Goal: Navigation & Orientation: Locate item on page

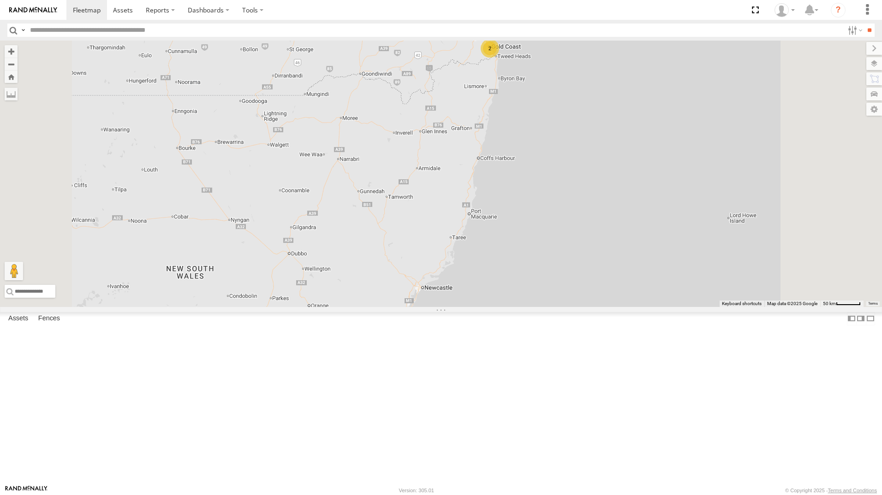
click at [0, 0] on div "All Assets" at bounding box center [0, 0] width 0 height 0
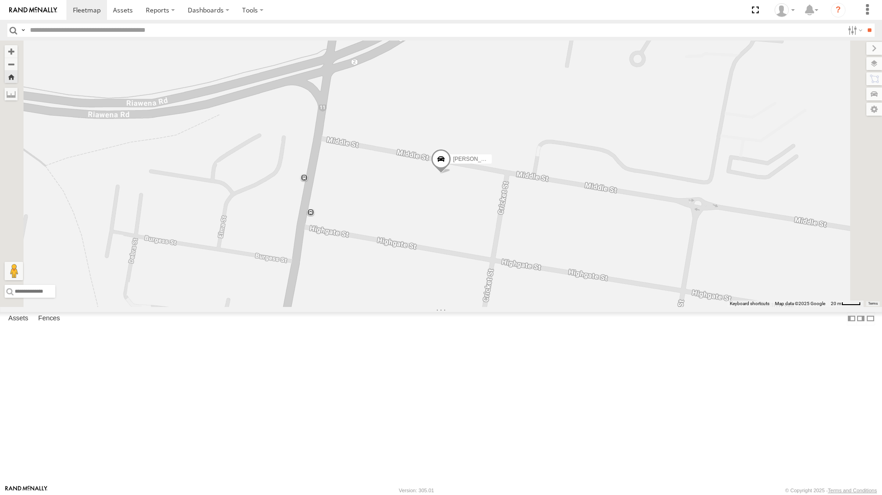
click at [451, 174] on span at bounding box center [441, 161] width 20 height 25
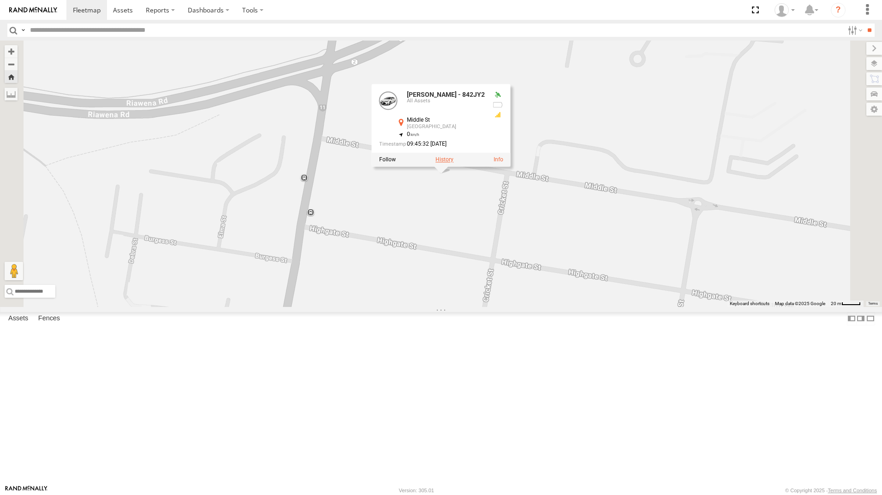
click at [453, 163] on label at bounding box center [444, 160] width 18 height 6
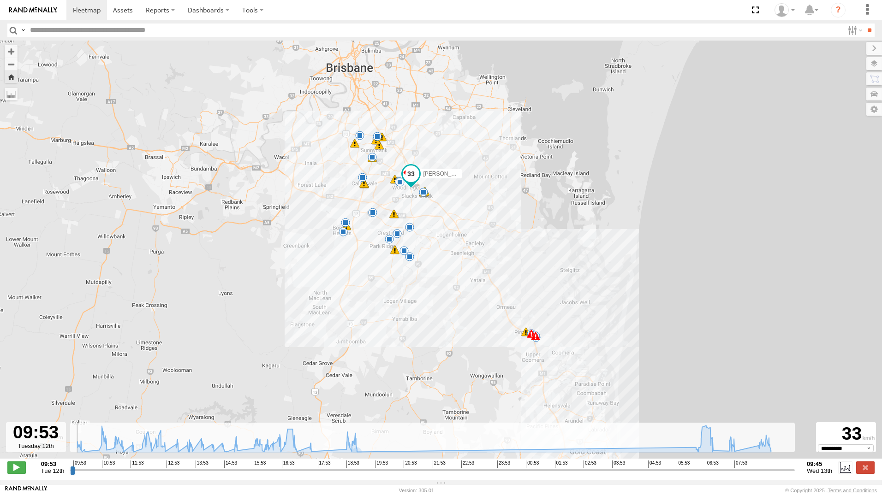
drag, startPoint x: 716, startPoint y: 471, endPoint x: 53, endPoint y: 474, distance: 662.1
click at [70, 474] on input "range" at bounding box center [432, 470] width 724 height 9
click at [48, 435] on div at bounding box center [36, 437] width 60 height 30
click at [11, 94] on label at bounding box center [11, 94] width 13 height 13
click at [7, 91] on label at bounding box center [11, 94] width 13 height 13
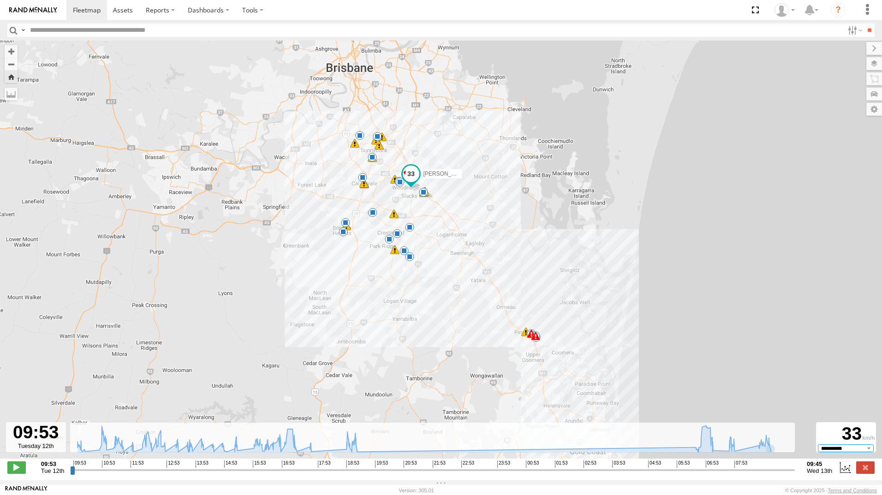
click at [865, 452] on select "**********" at bounding box center [846, 447] width 56 height 7
click at [645, 322] on div "[PERSON_NAME] - 842JY2 10:06 Tue 10:11 Tue 10:57 Tue 11:31 Tue 11:52 Tue 12:21 …" at bounding box center [441, 255] width 882 height 428
drag, startPoint x: 71, startPoint y: 474, endPoint x: 658, endPoint y: 375, distance: 594.4
type input "**********"
click at [747, 474] on input "range" at bounding box center [432, 470] width 724 height 9
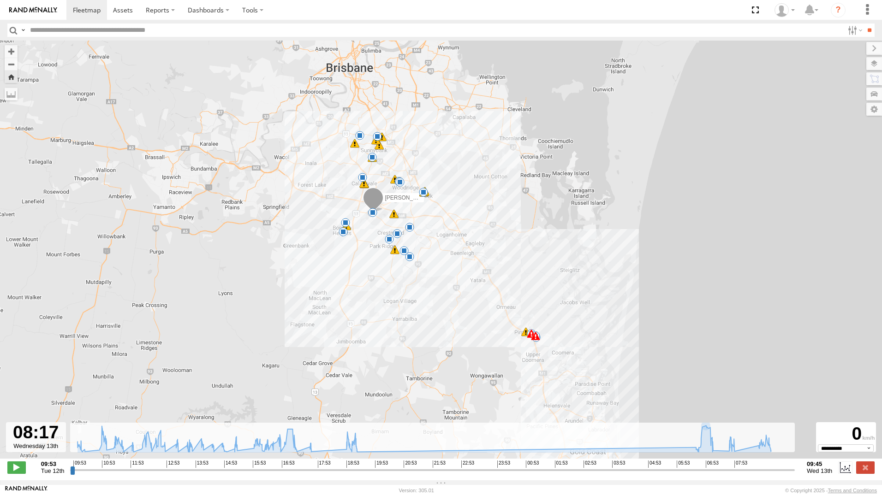
click at [125, 32] on input "text" at bounding box center [434, 30] width 817 height 13
click at [874, 107] on label at bounding box center [863, 109] width 37 height 13
click at [699, 191] on div "[PERSON_NAME] - 842JY2 10:06 Tue 10:11 Tue 10:57 Tue 11:31 Tue 11:52 Tue 12:21 …" at bounding box center [441, 255] width 882 height 428
